Goal: Task Accomplishment & Management: Use online tool/utility

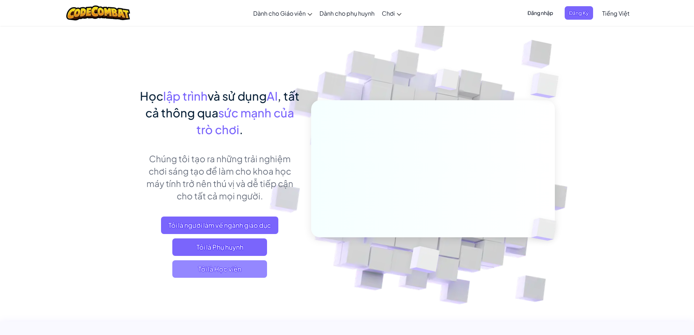
click at [235, 269] on span "Tôi là Học viên" at bounding box center [219, 268] width 95 height 17
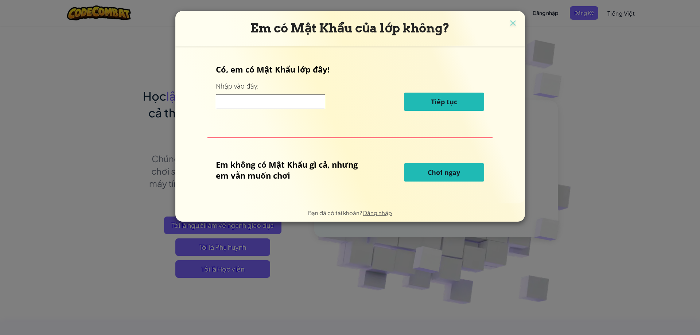
click at [423, 174] on button "Chơi ngay" at bounding box center [444, 172] width 80 height 18
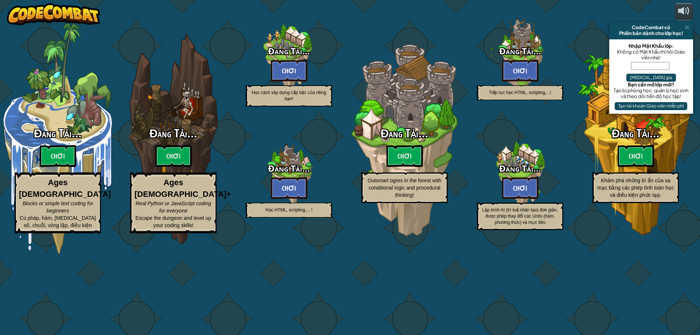
select select "vi"
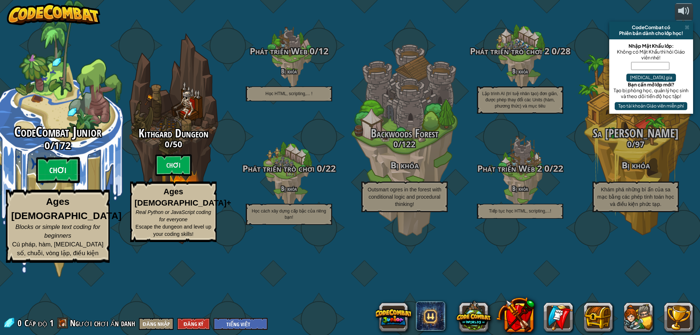
click at [63, 183] on btn "Chơi" at bounding box center [58, 170] width 44 height 26
select select "vi"
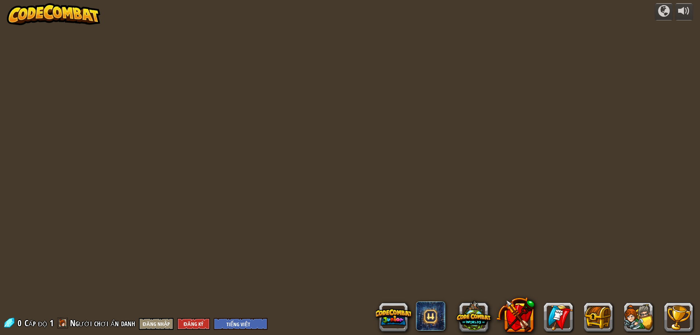
select select "vi"
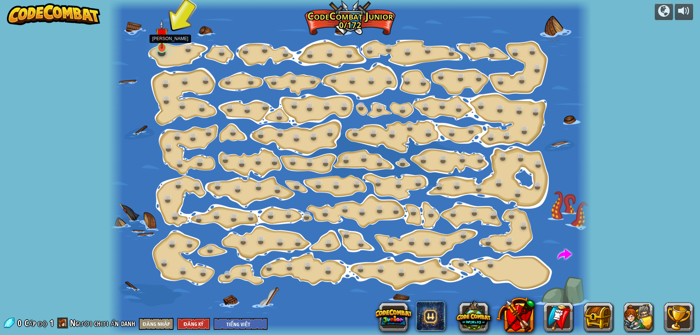
click at [162, 39] on img at bounding box center [162, 34] width 13 height 29
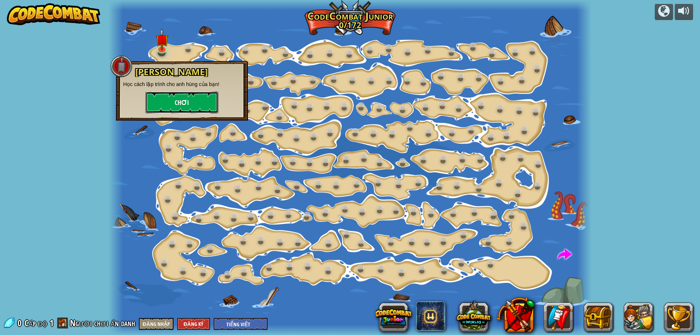
click at [191, 102] on button "Chơi" at bounding box center [181, 102] width 73 height 22
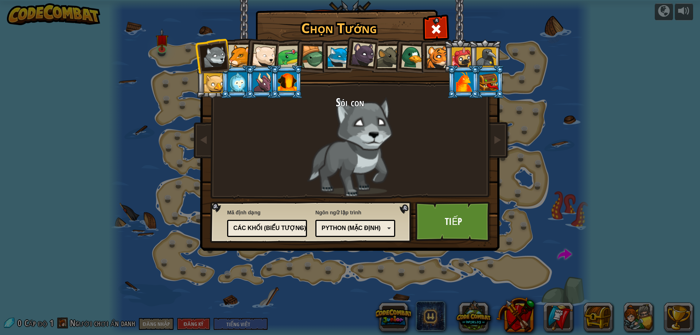
click at [306, 59] on div at bounding box center [313, 57] width 23 height 23
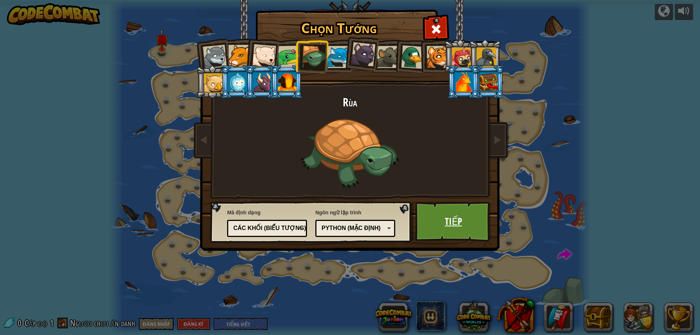
click at [445, 223] on link "Tiếp" at bounding box center [453, 222] width 76 height 40
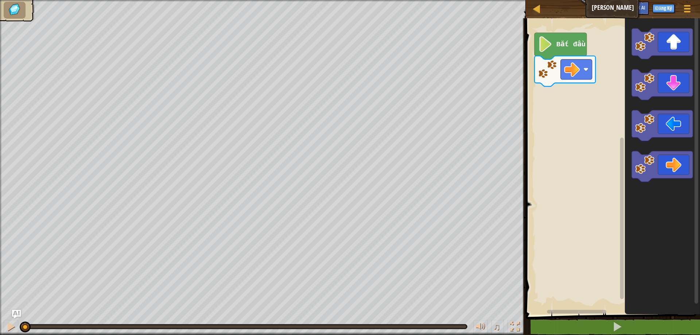
click at [545, 42] on image "Không gian làm việc Blockly" at bounding box center [545, 44] width 15 height 16
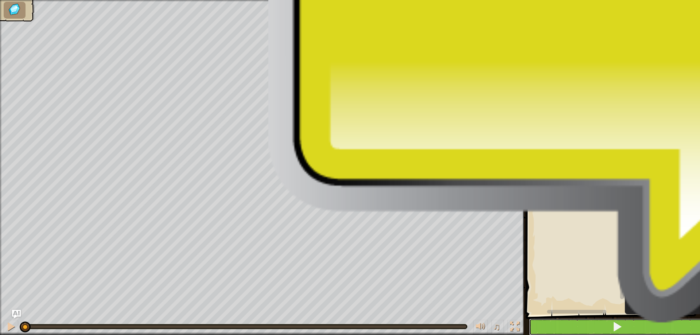
click at [626, 327] on button at bounding box center [617, 327] width 176 height 17
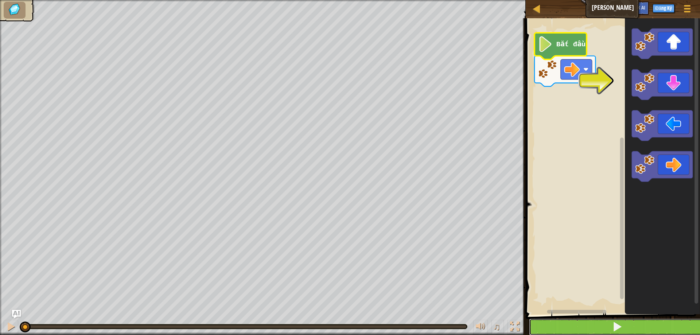
click at [626, 328] on button at bounding box center [617, 327] width 176 height 17
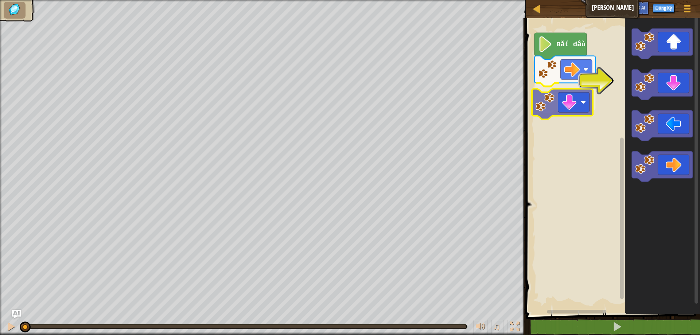
click at [563, 101] on div "Bắt đầu" at bounding box center [611, 165] width 176 height 300
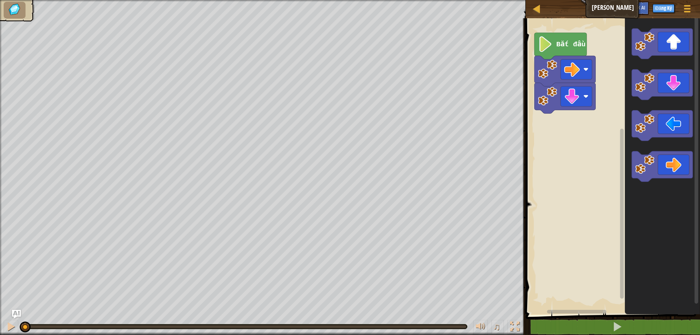
click at [657, 65] on icon "Không gian làm việc Blockly" at bounding box center [661, 165] width 75 height 300
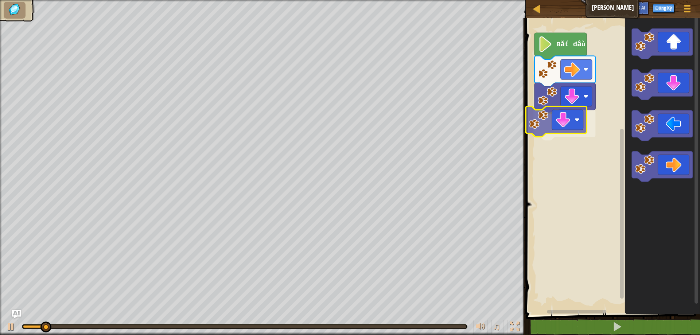
click at [575, 122] on div "Bắt đầu" at bounding box center [611, 165] width 176 height 300
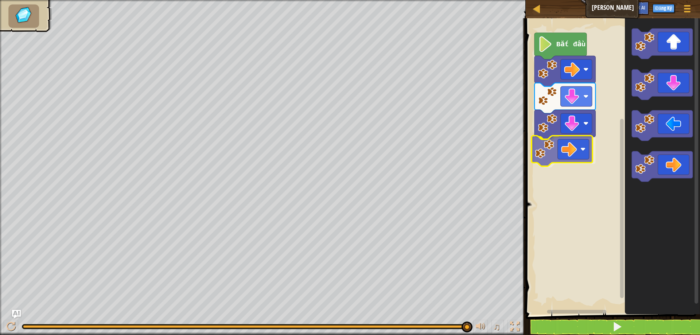
click at [574, 151] on div "Bắt đầu" at bounding box center [611, 165] width 176 height 300
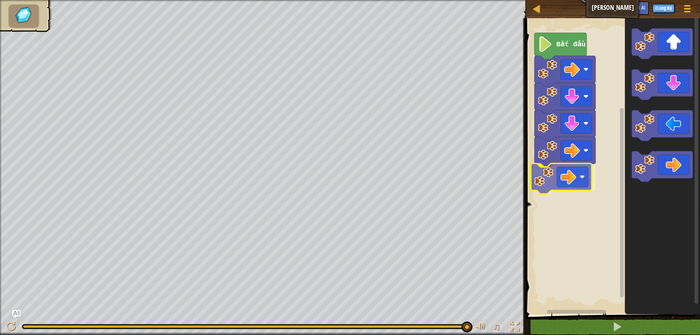
click at [563, 180] on div "Bắt đầu" at bounding box center [611, 165] width 176 height 300
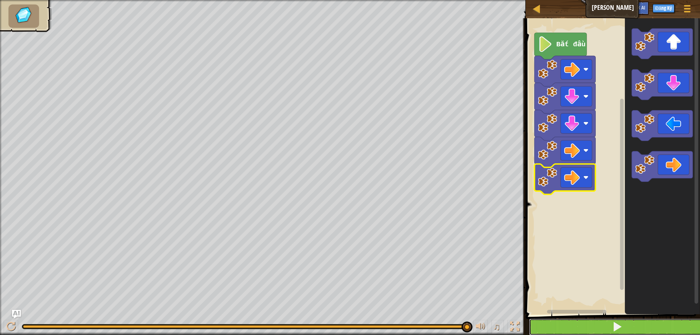
click at [595, 324] on button at bounding box center [617, 327] width 176 height 17
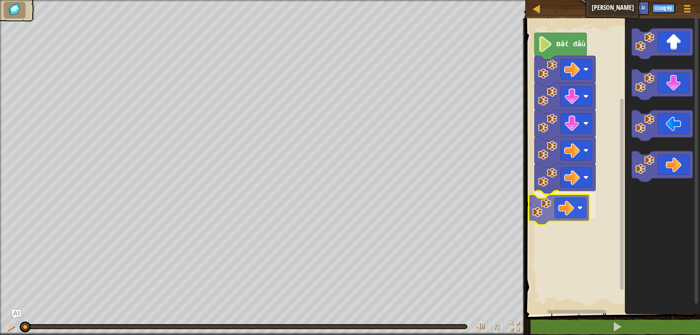
click at [547, 213] on div "Bắt đầu" at bounding box center [611, 165] width 176 height 300
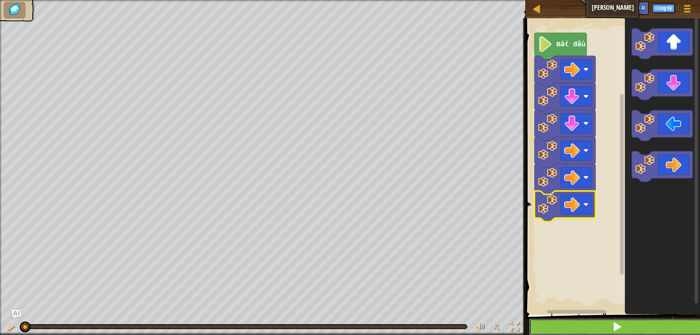
click at [593, 321] on button at bounding box center [617, 327] width 176 height 17
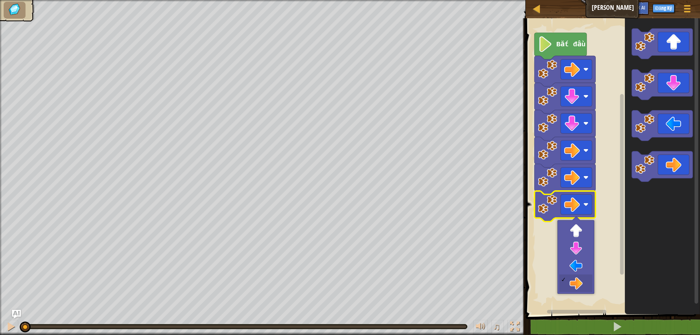
click at [623, 263] on rect "Không gian làm việc Blockly" at bounding box center [622, 184] width 4 height 180
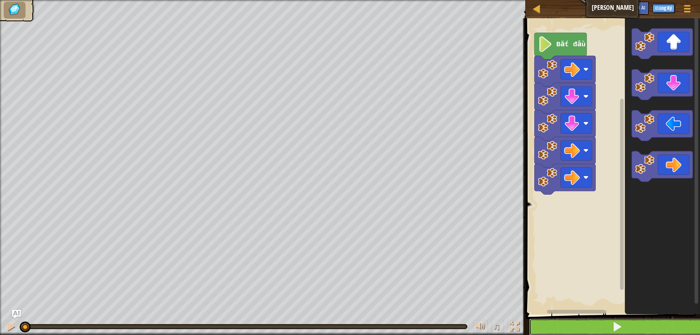
click at [592, 327] on button at bounding box center [617, 327] width 176 height 17
